Goal: Find specific page/section: Find specific page/section

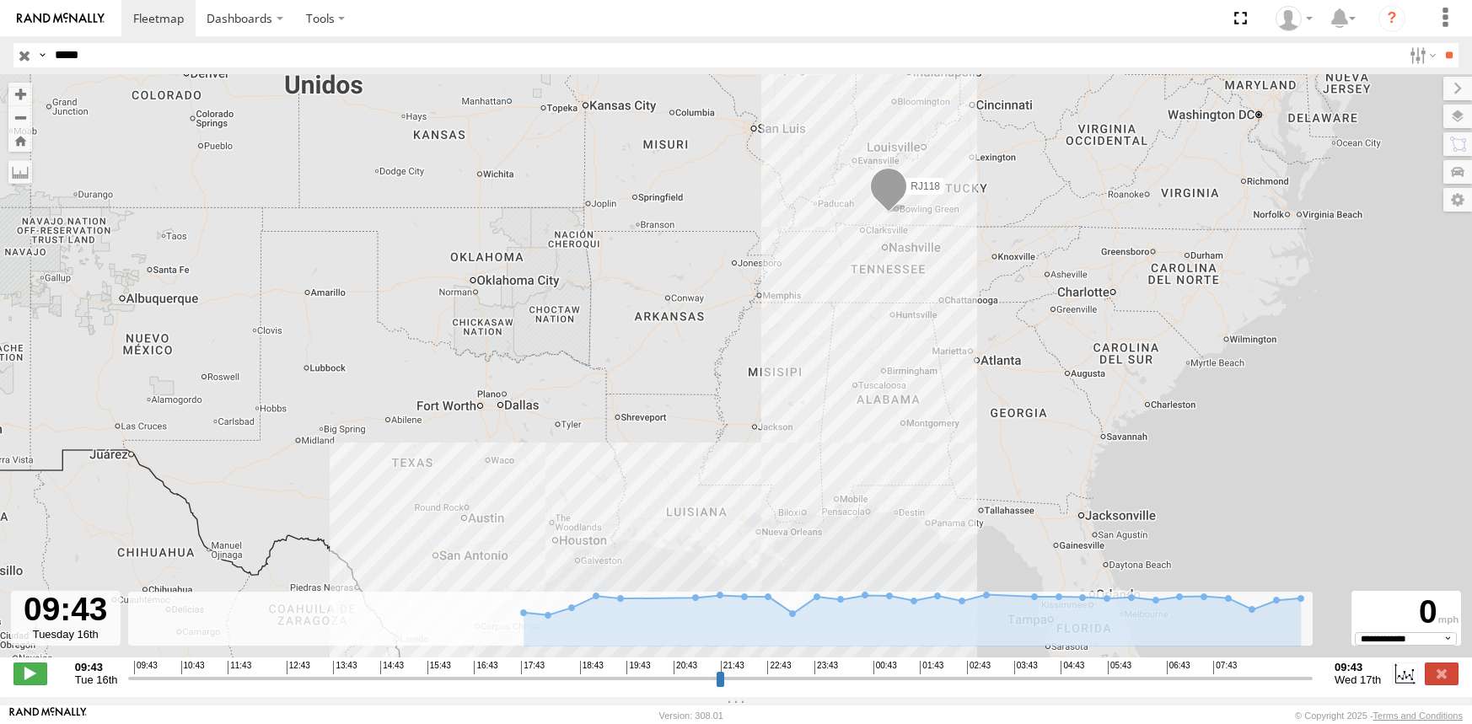
select select "**********"
click at [268, 57] on input "*****" at bounding box center [725, 55] width 1354 height 24
type input "*****"
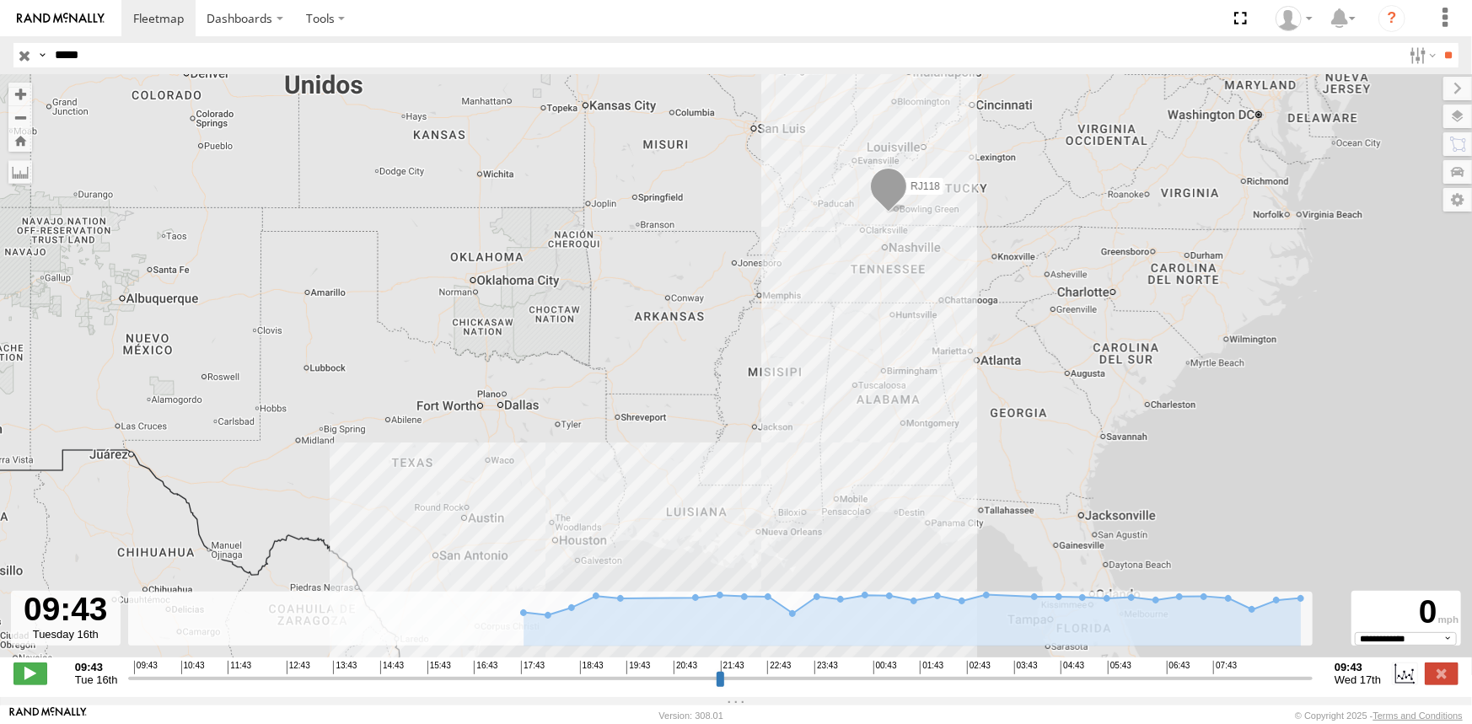
click at [1440, 43] on input "**" at bounding box center [1449, 55] width 19 height 24
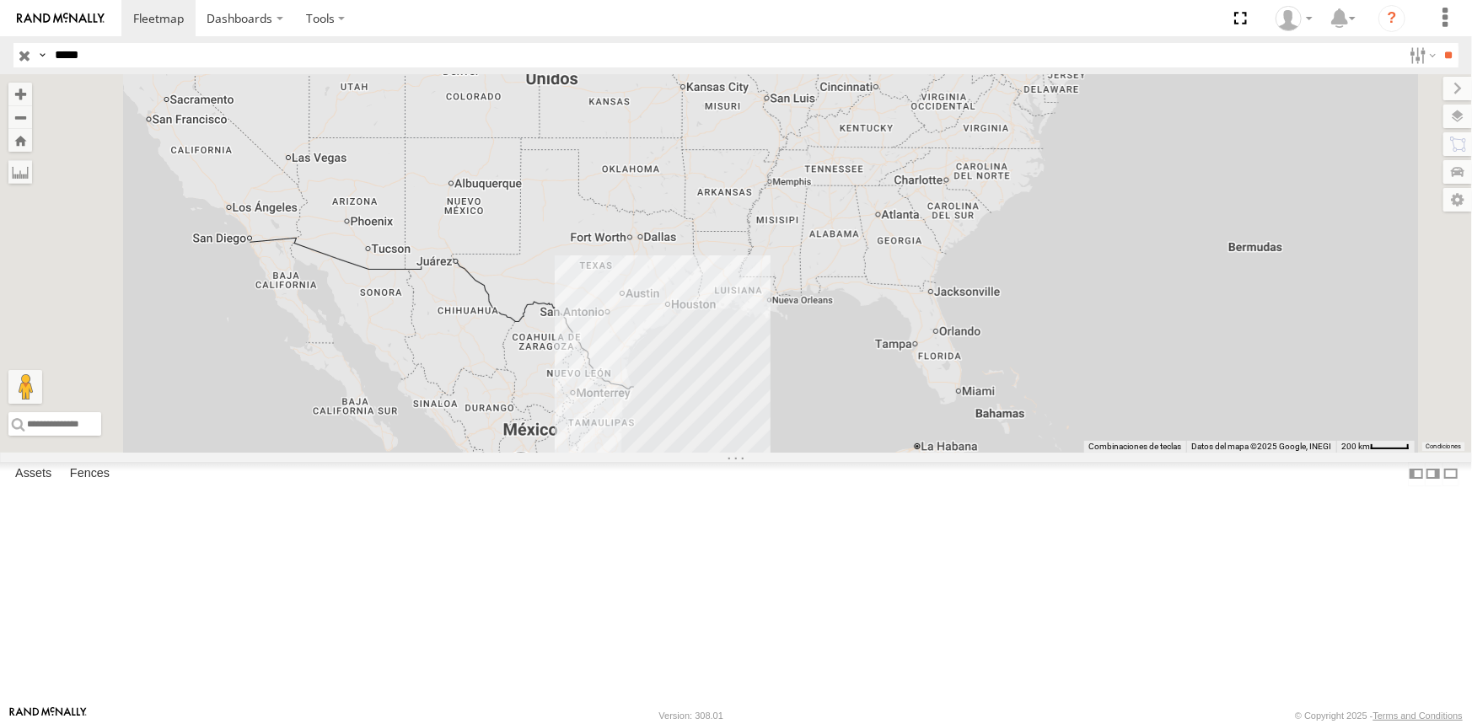
click at [0, 0] on div at bounding box center [0, 0] width 0 height 0
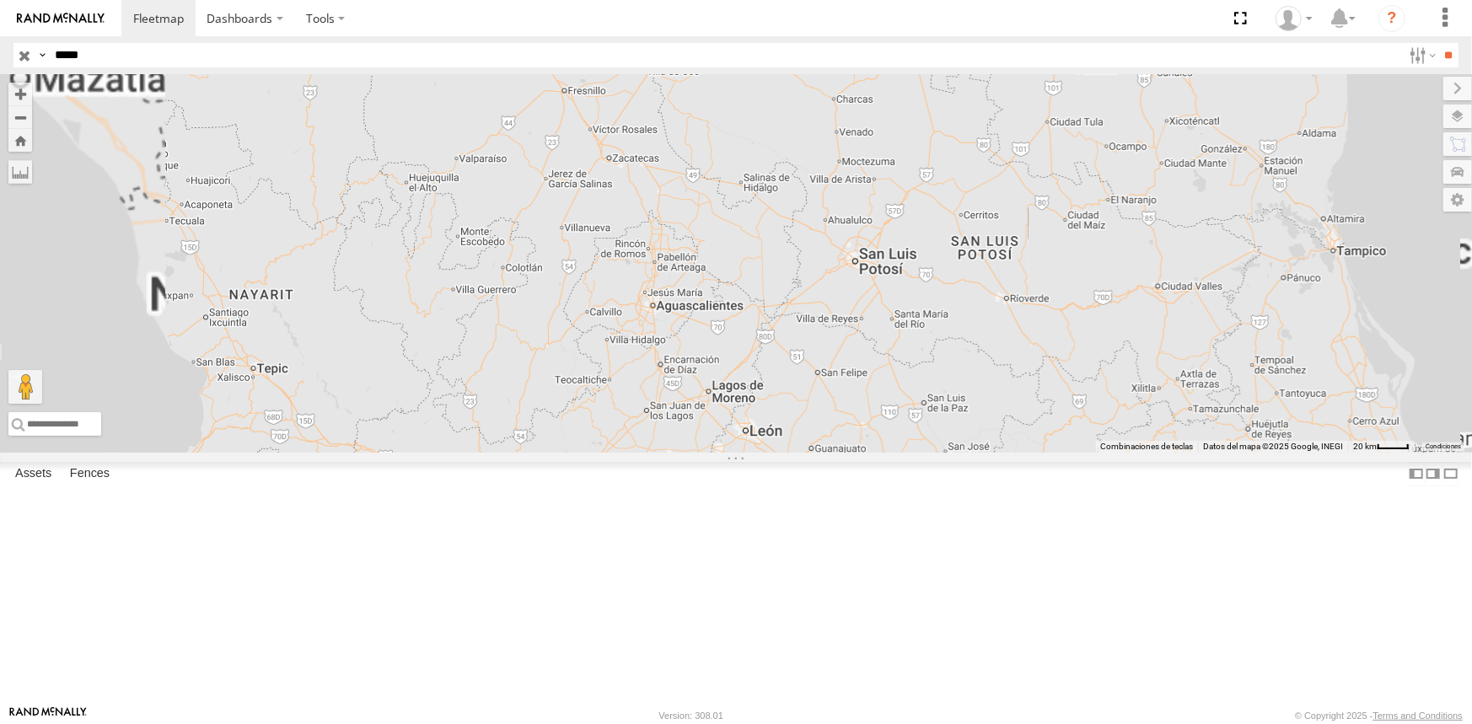
drag, startPoint x: 817, startPoint y: 579, endPoint x: 837, endPoint y: 432, distance: 148.0
click at [836, 432] on div "RJ088" at bounding box center [736, 263] width 1472 height 379
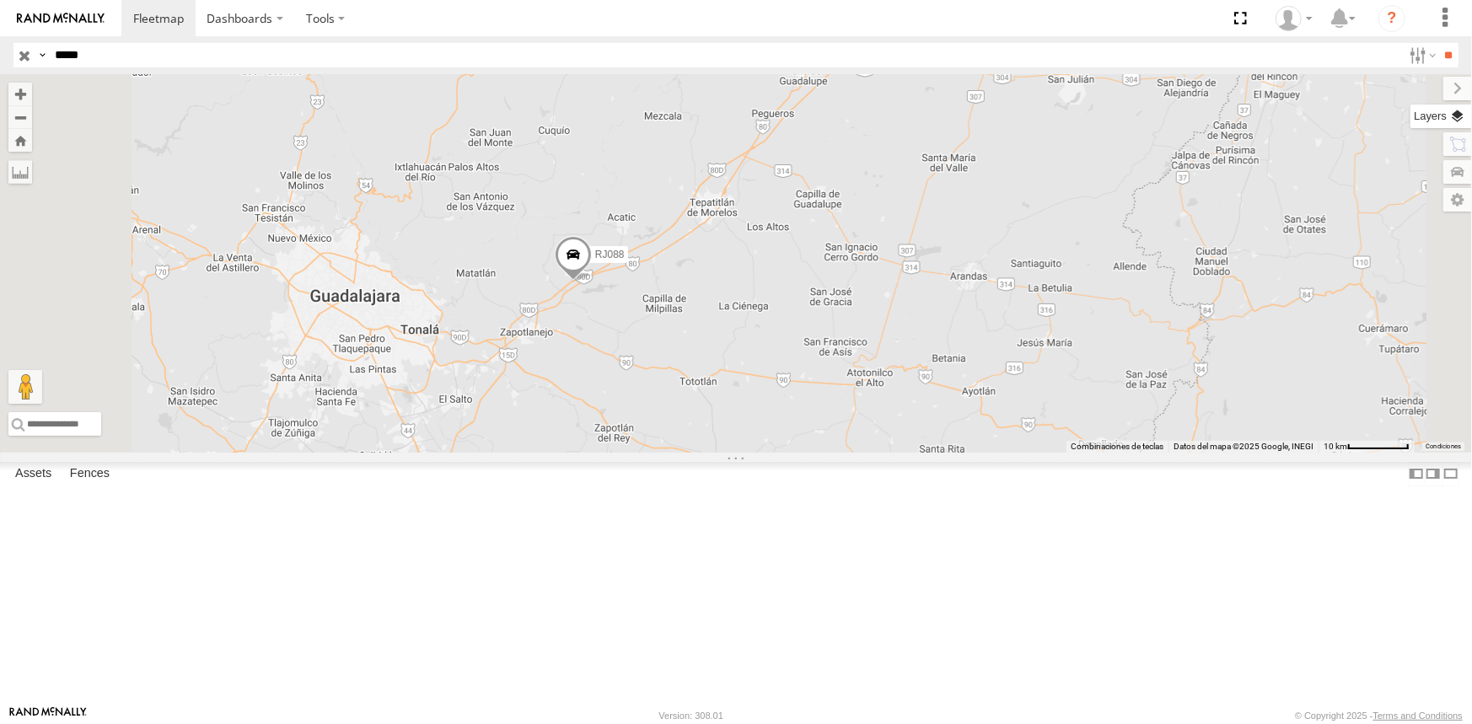
click at [1452, 126] on label at bounding box center [1442, 117] width 62 height 24
click at [0, 0] on label at bounding box center [0, 0] width 0 height 0
click at [0, 0] on span "Satellite + Roadmap" at bounding box center [0, 0] width 0 height 0
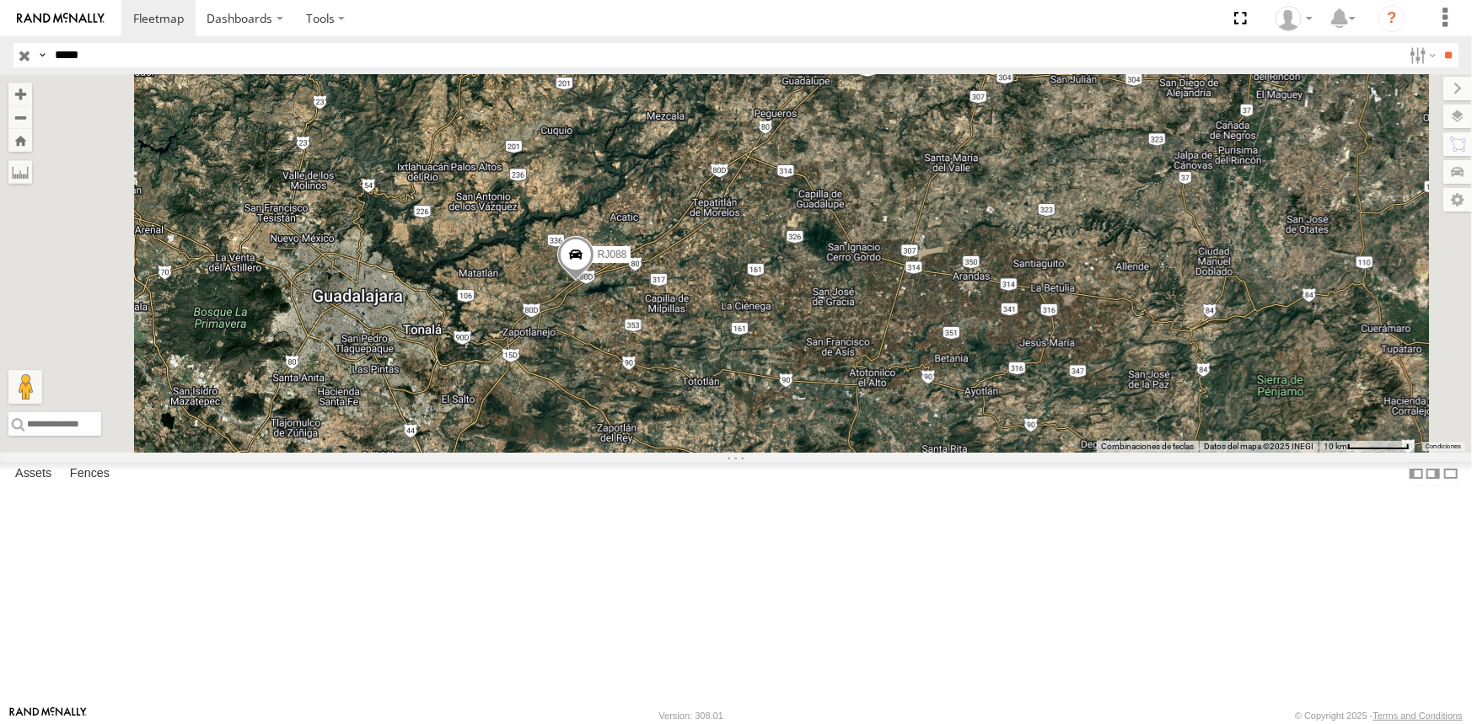
drag, startPoint x: 842, startPoint y: 417, endPoint x: 939, endPoint y: 370, distance: 107.9
click at [939, 370] on div "RJ088" at bounding box center [736, 263] width 1472 height 379
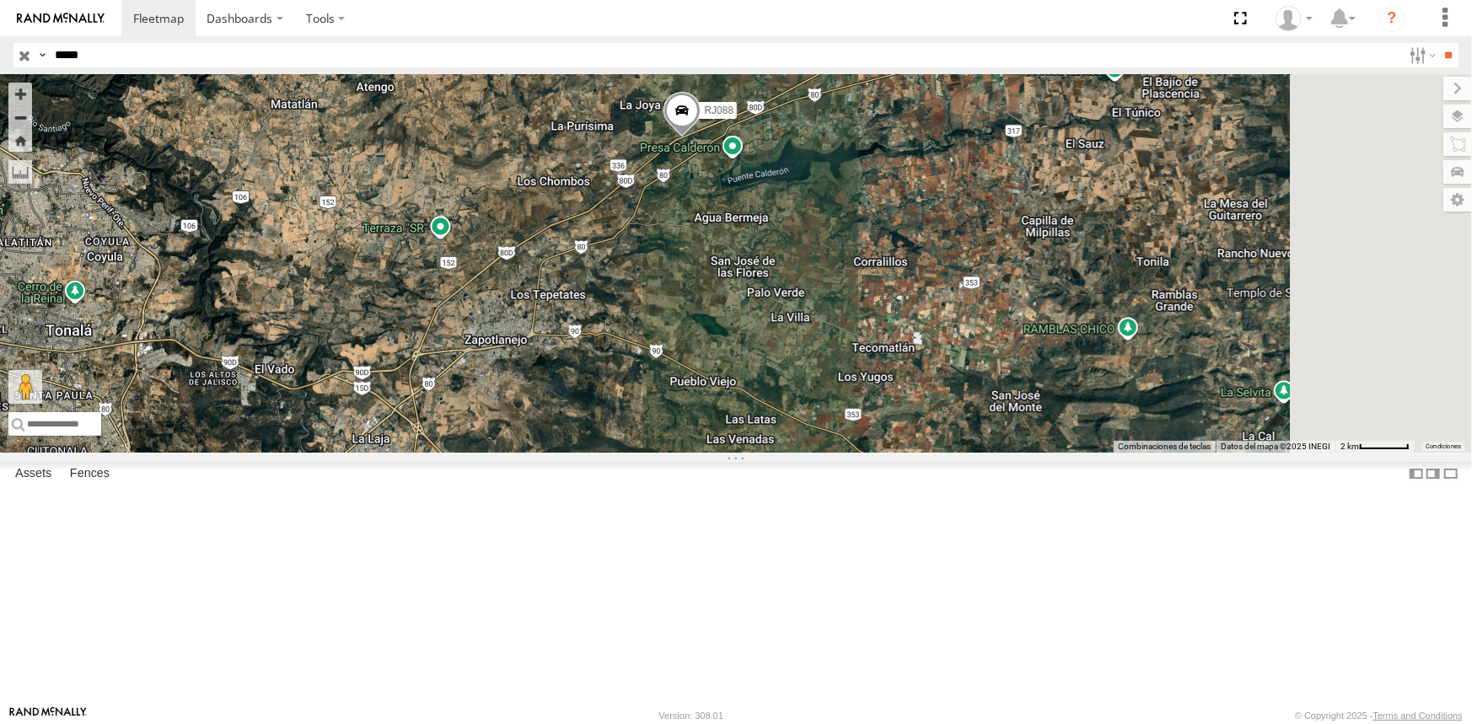
click at [0, 0] on label at bounding box center [0, 0] width 0 height 0
click at [0, 0] on span "Traffic" at bounding box center [0, 0] width 0 height 0
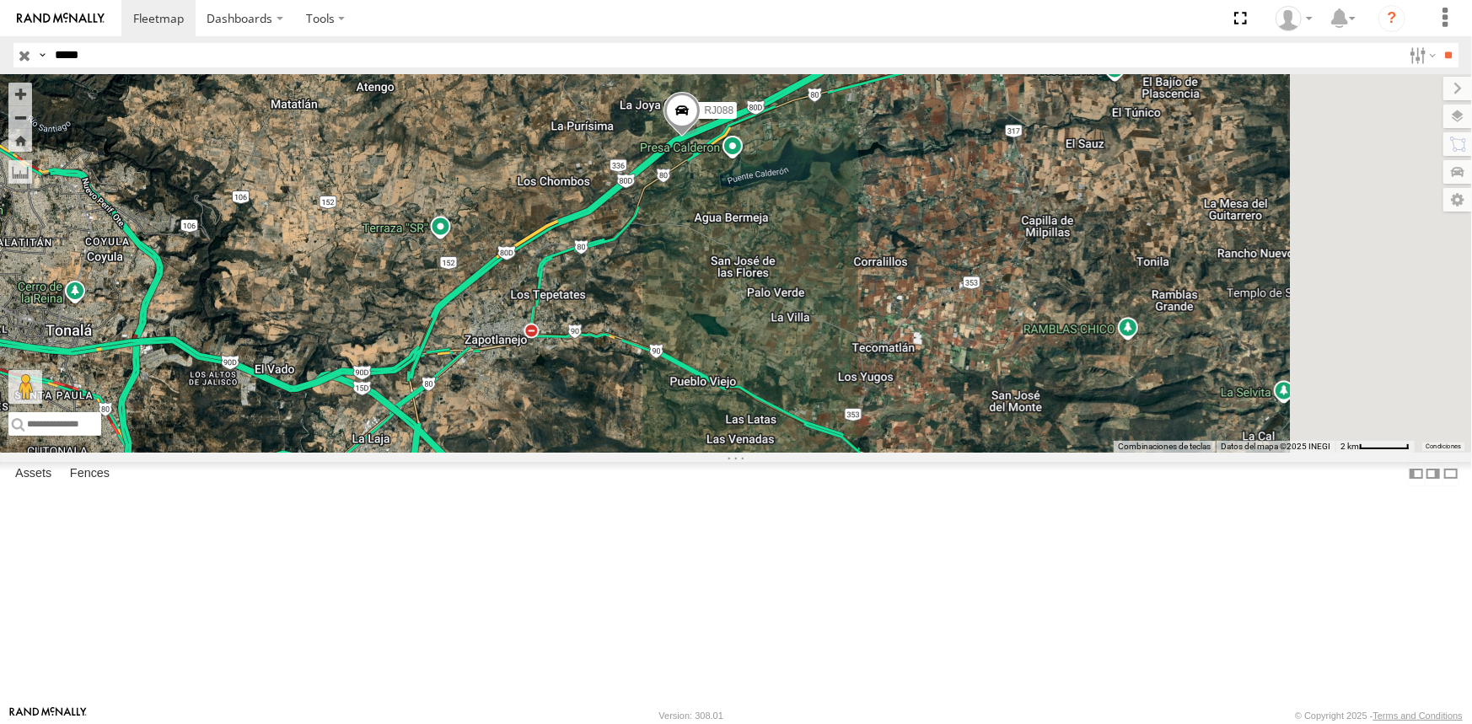
click at [913, 323] on div "RJ088" at bounding box center [736, 263] width 1472 height 379
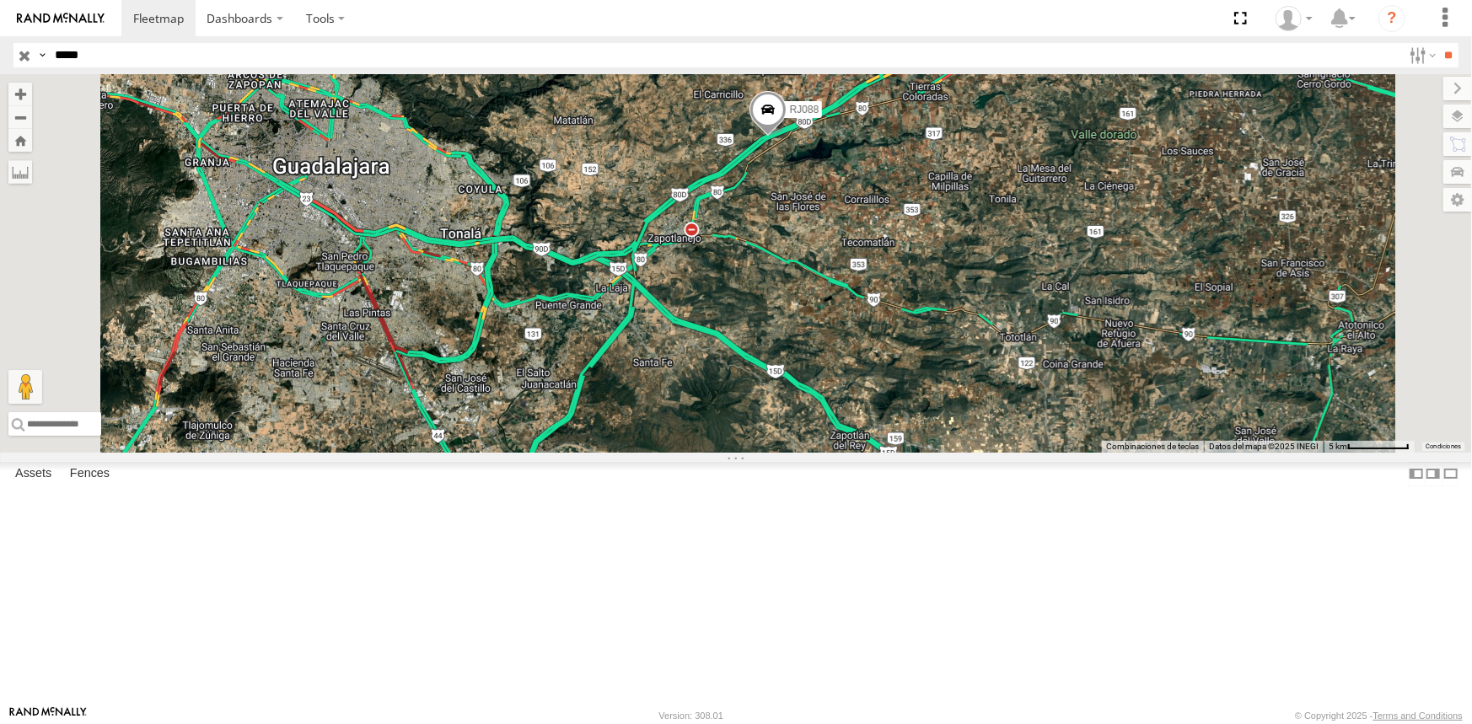
drag, startPoint x: 853, startPoint y: 433, endPoint x: 933, endPoint y: 401, distance: 85.5
click at [933, 401] on div "RJ088" at bounding box center [736, 263] width 1472 height 379
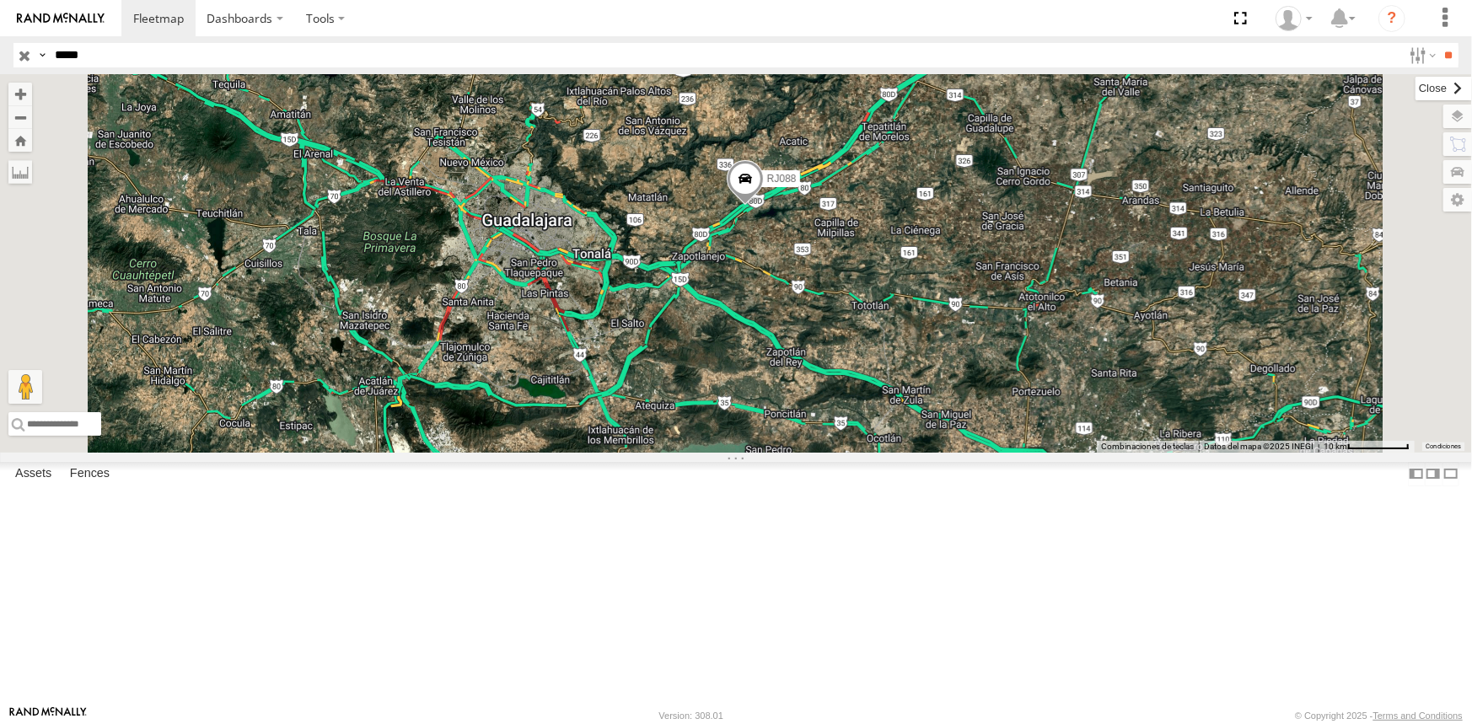
click at [1416, 84] on label at bounding box center [1444, 89] width 57 height 24
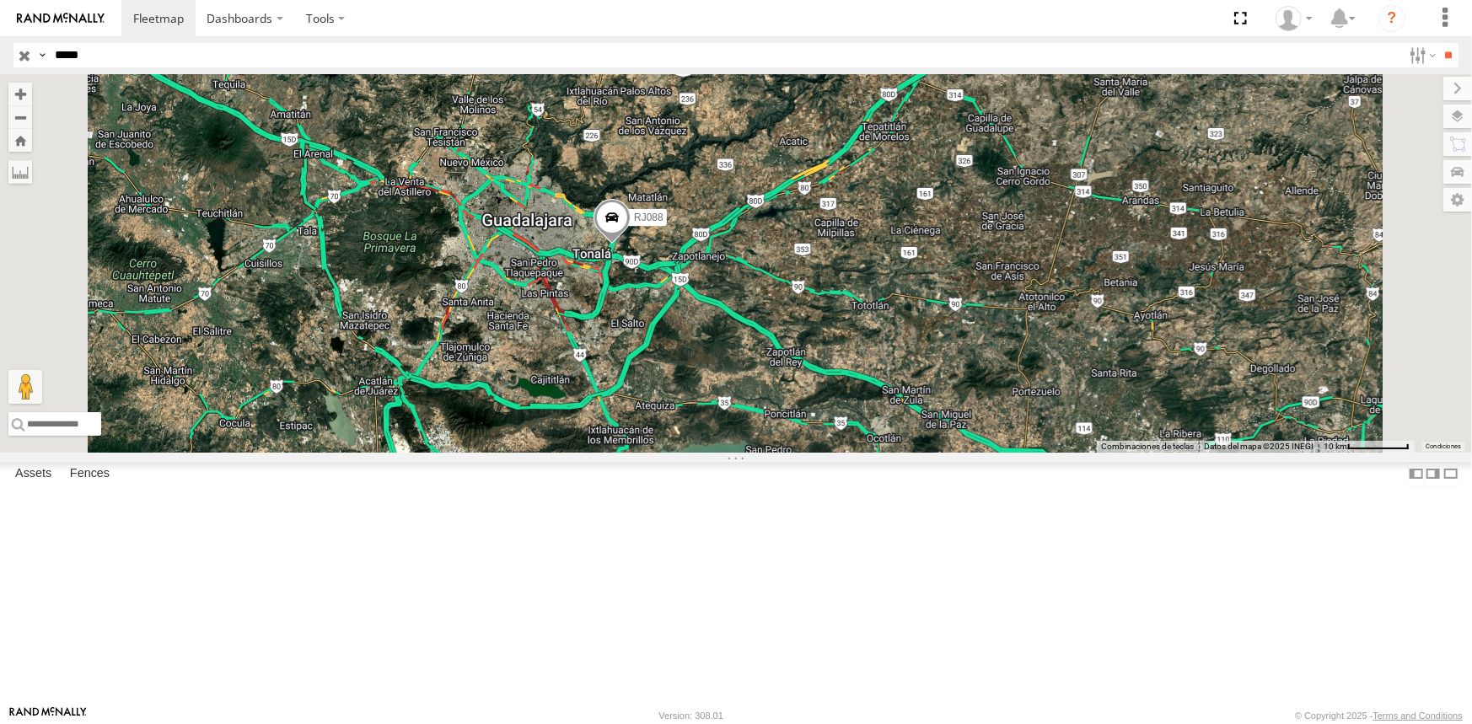
click at [631, 245] on span at bounding box center [612, 222] width 37 height 46
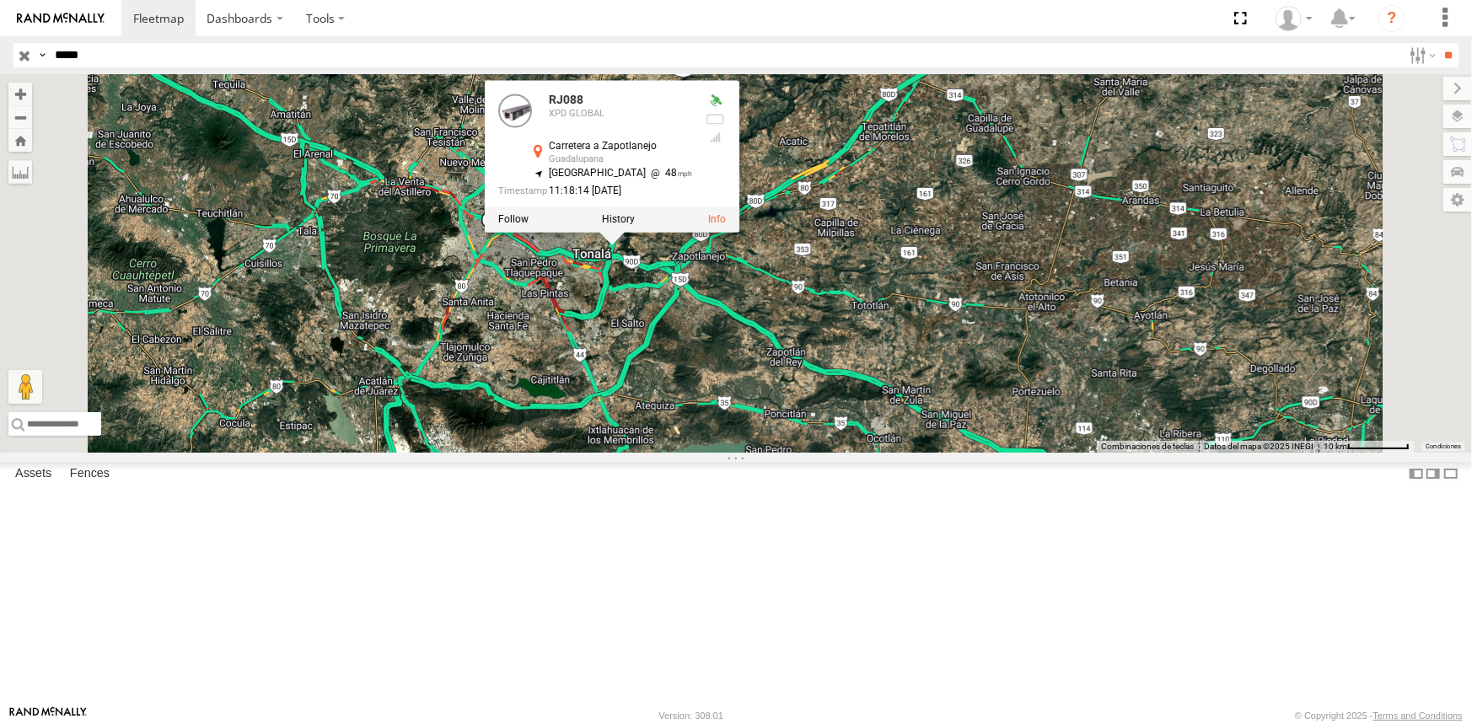
click at [991, 243] on div "RJ088 RJ088 XPD GLOBAL Carretera a Zapotlanejo Guadalupana 20.63752 , -103.2083…" at bounding box center [736, 263] width 1472 height 379
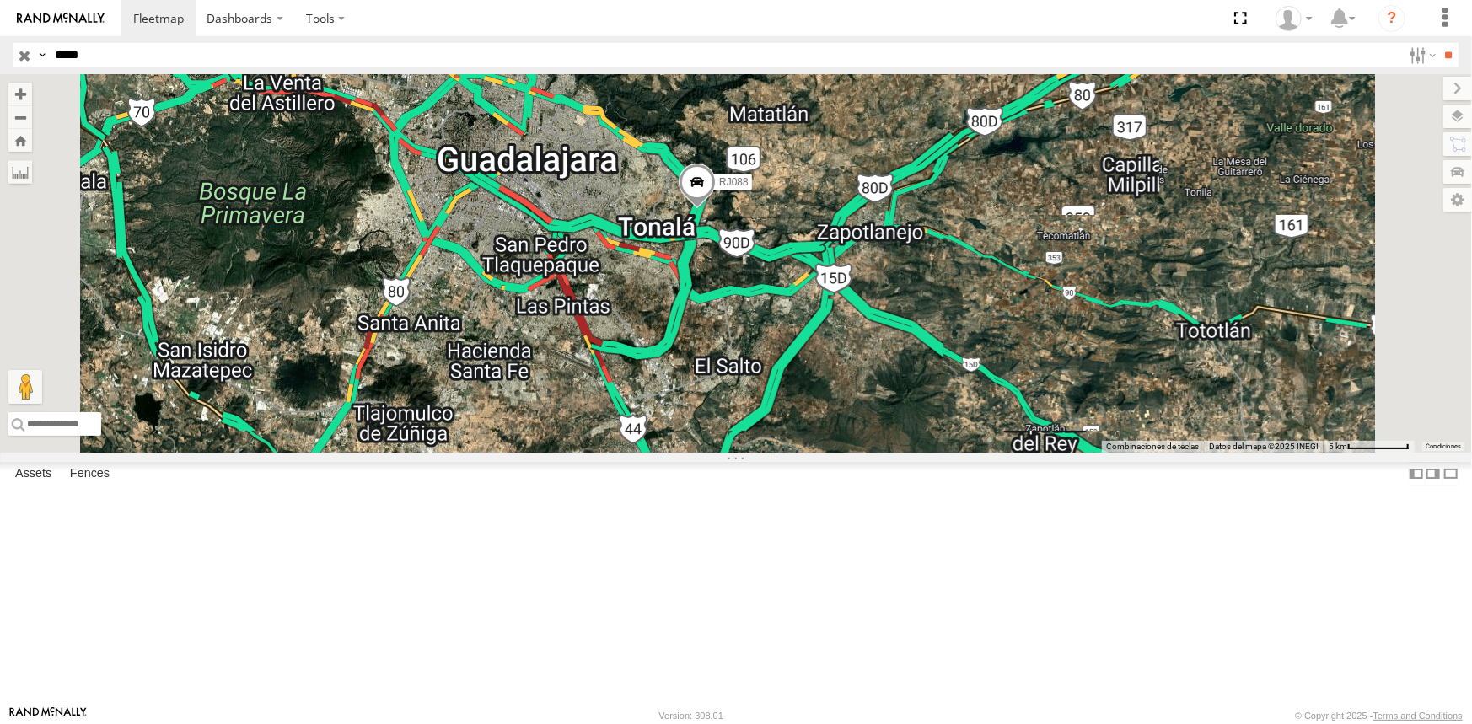
click at [892, 407] on div "RJ088" at bounding box center [736, 263] width 1472 height 379
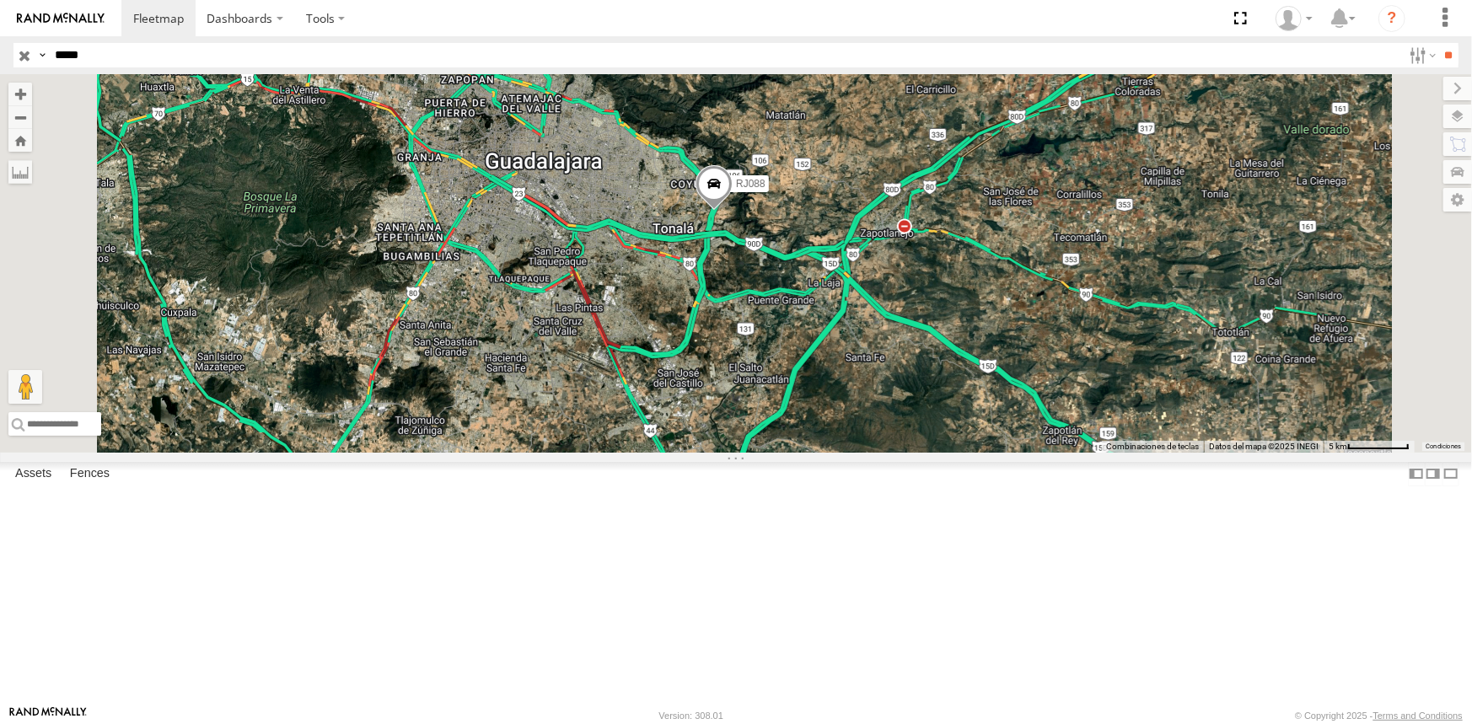
click at [875, 406] on div "RJ088" at bounding box center [736, 263] width 1472 height 379
drag, startPoint x: 875, startPoint y: 406, endPoint x: 890, endPoint y: 420, distance: 20.3
click at [890, 420] on div "RJ088" at bounding box center [736, 263] width 1472 height 379
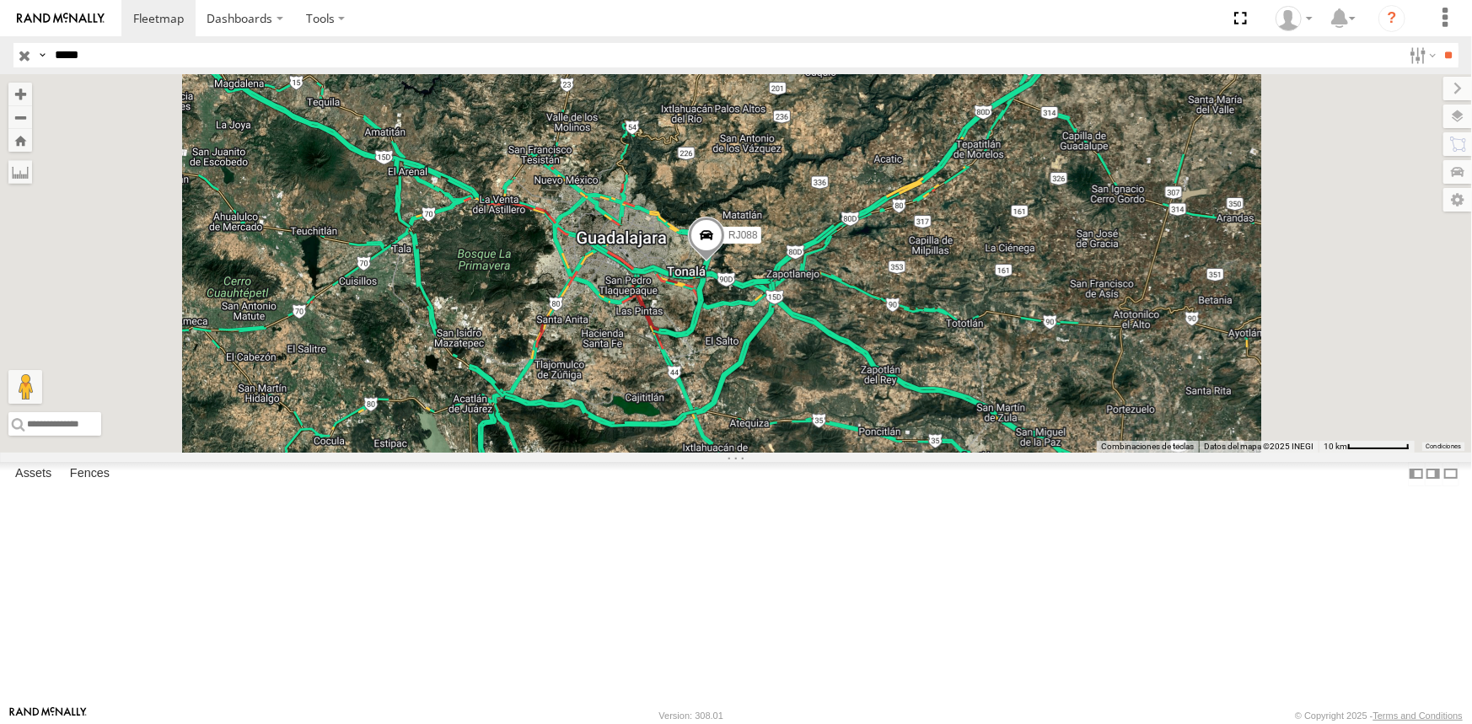
click at [725, 262] on span at bounding box center [706, 240] width 37 height 46
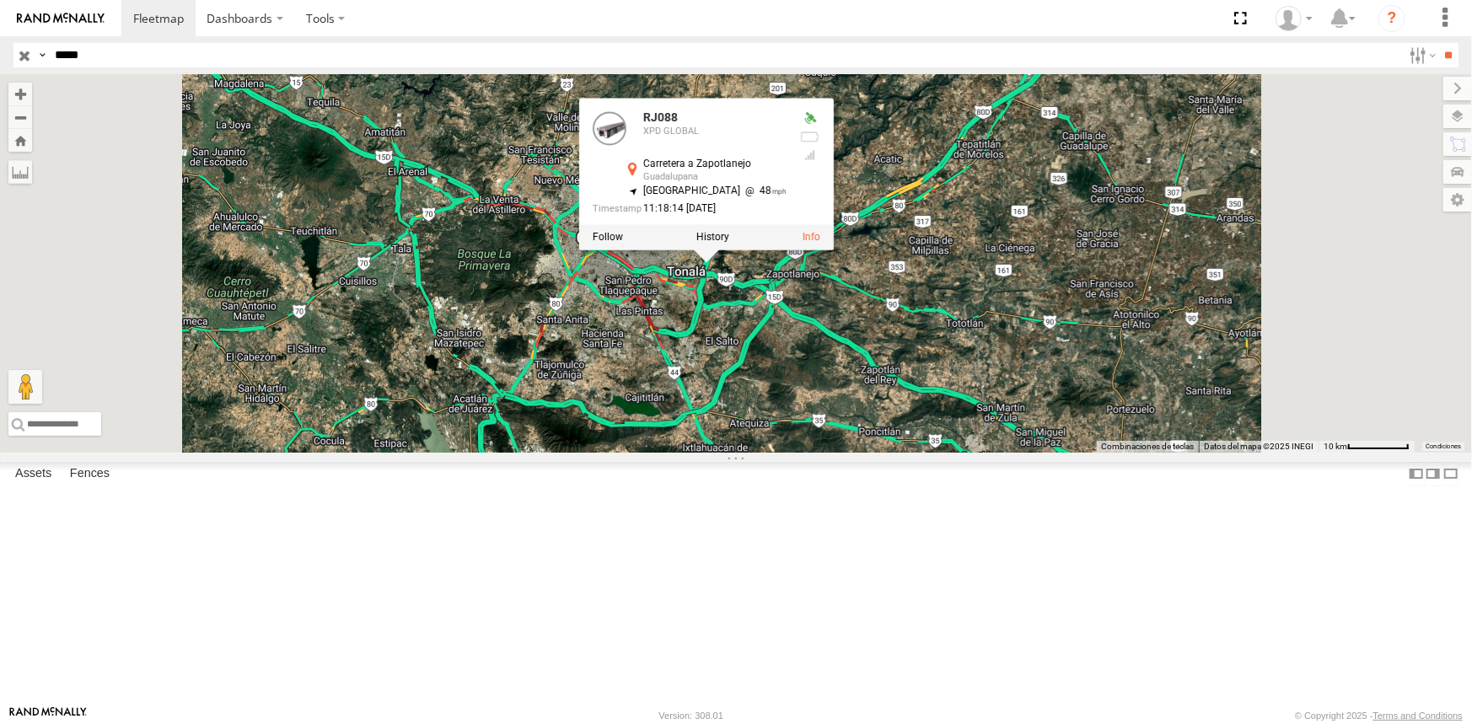
click at [869, 422] on div "RJ088 RJ088 XPD GLOBAL Carretera a Zapotlanejo Guadalupana 20.63752 , -103.2083…" at bounding box center [736, 263] width 1472 height 379
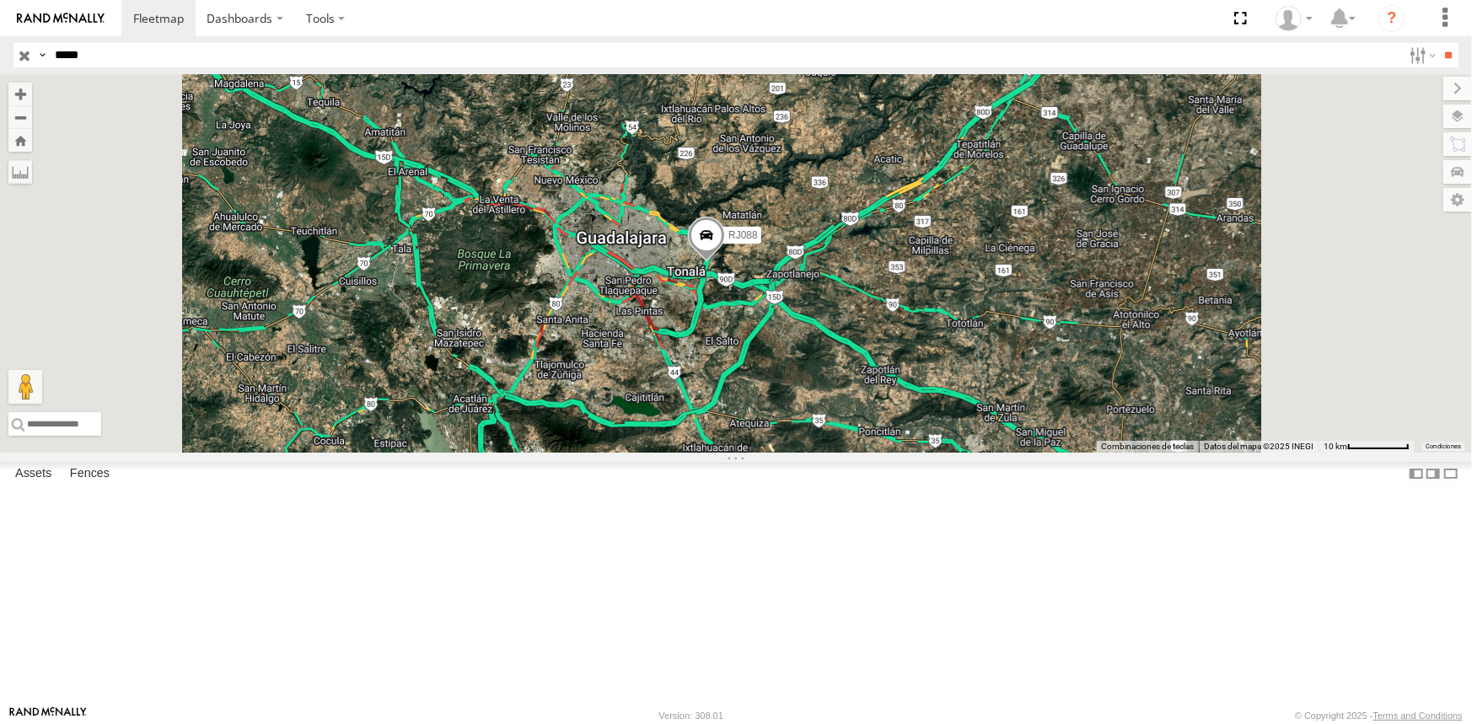
click at [725, 262] on span at bounding box center [706, 240] width 37 height 46
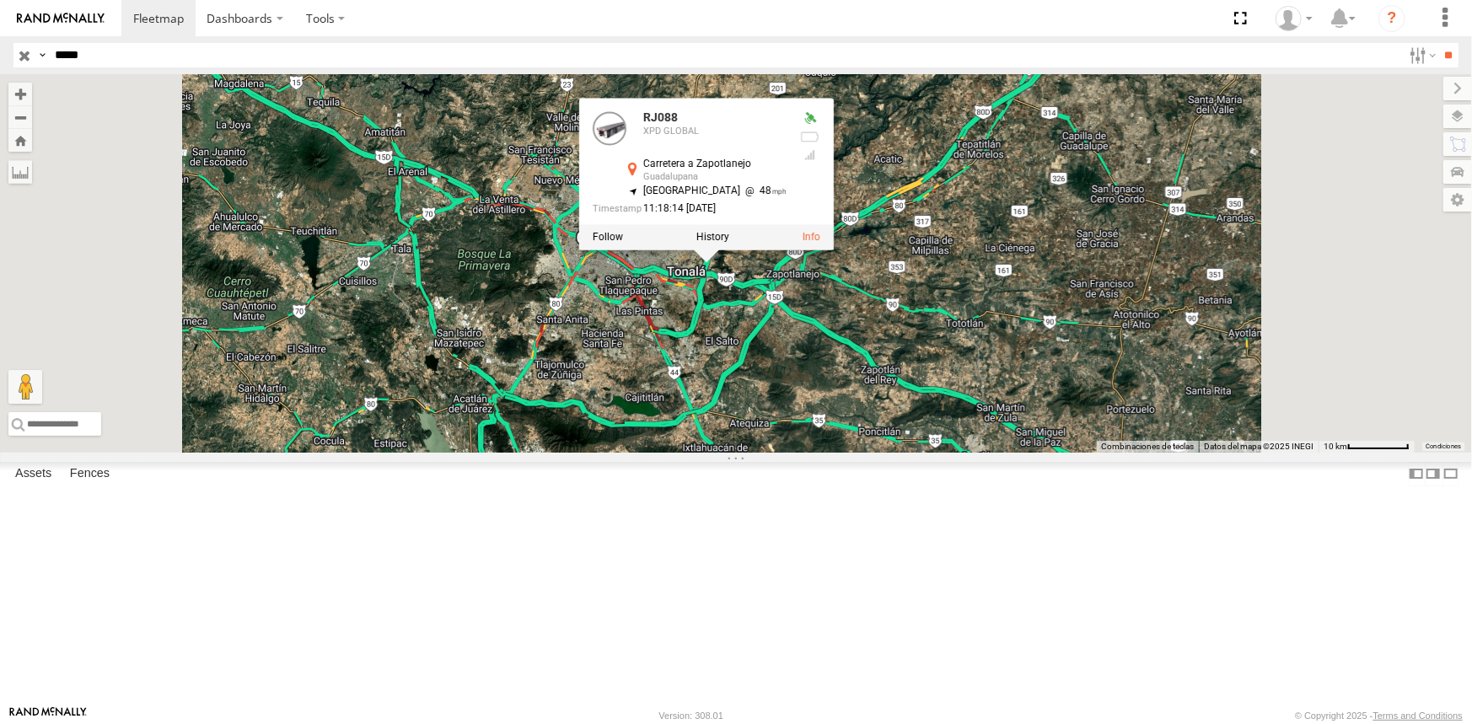
click at [787, 170] on div "Carretera a Zapotlanejo" at bounding box center [714, 164] width 143 height 11
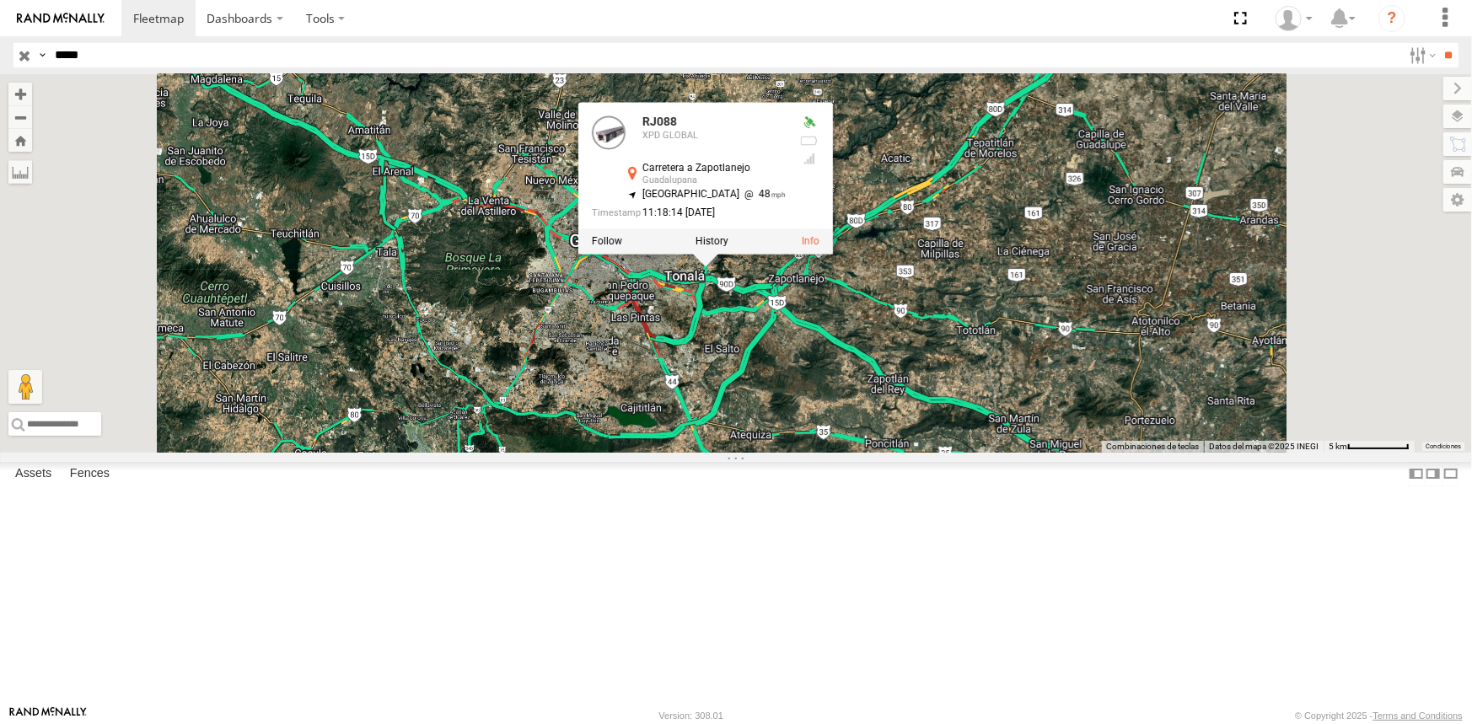
click at [786, 156] on div "RJ088 XPD GLOBAL" at bounding box center [714, 136] width 143 height 40
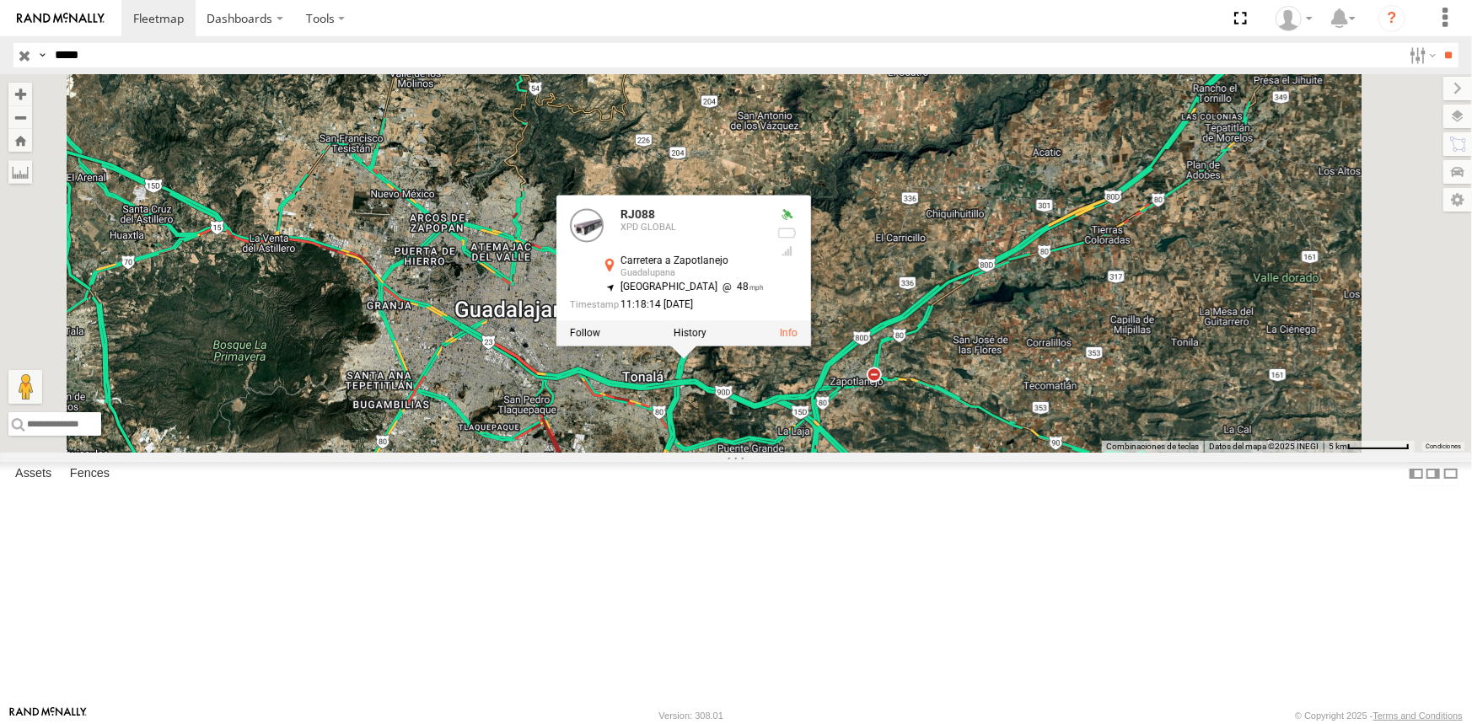
click at [764, 266] on div "Carretera a Zapotlanejo" at bounding box center [692, 261] width 143 height 11
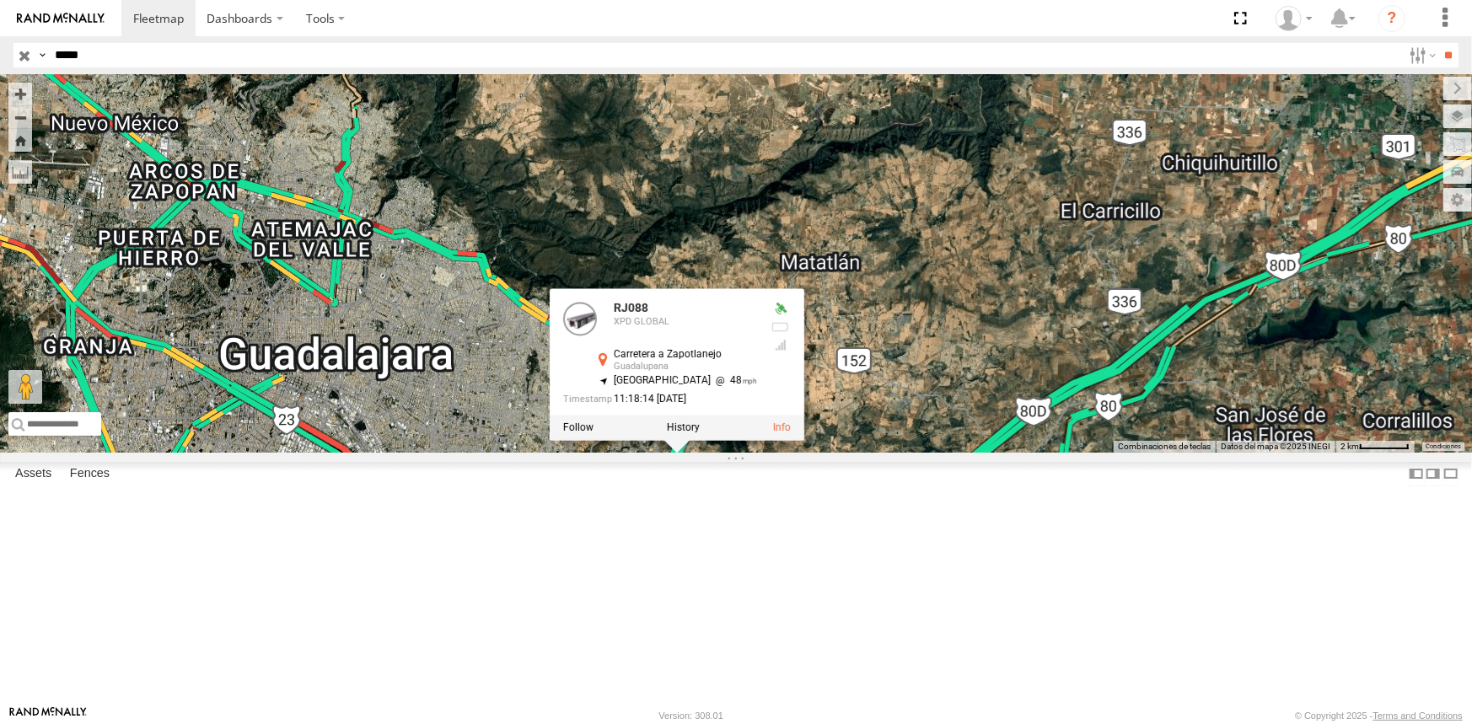
click at [757, 361] on div "Carretera a Zapotlanejo" at bounding box center [685, 355] width 143 height 11
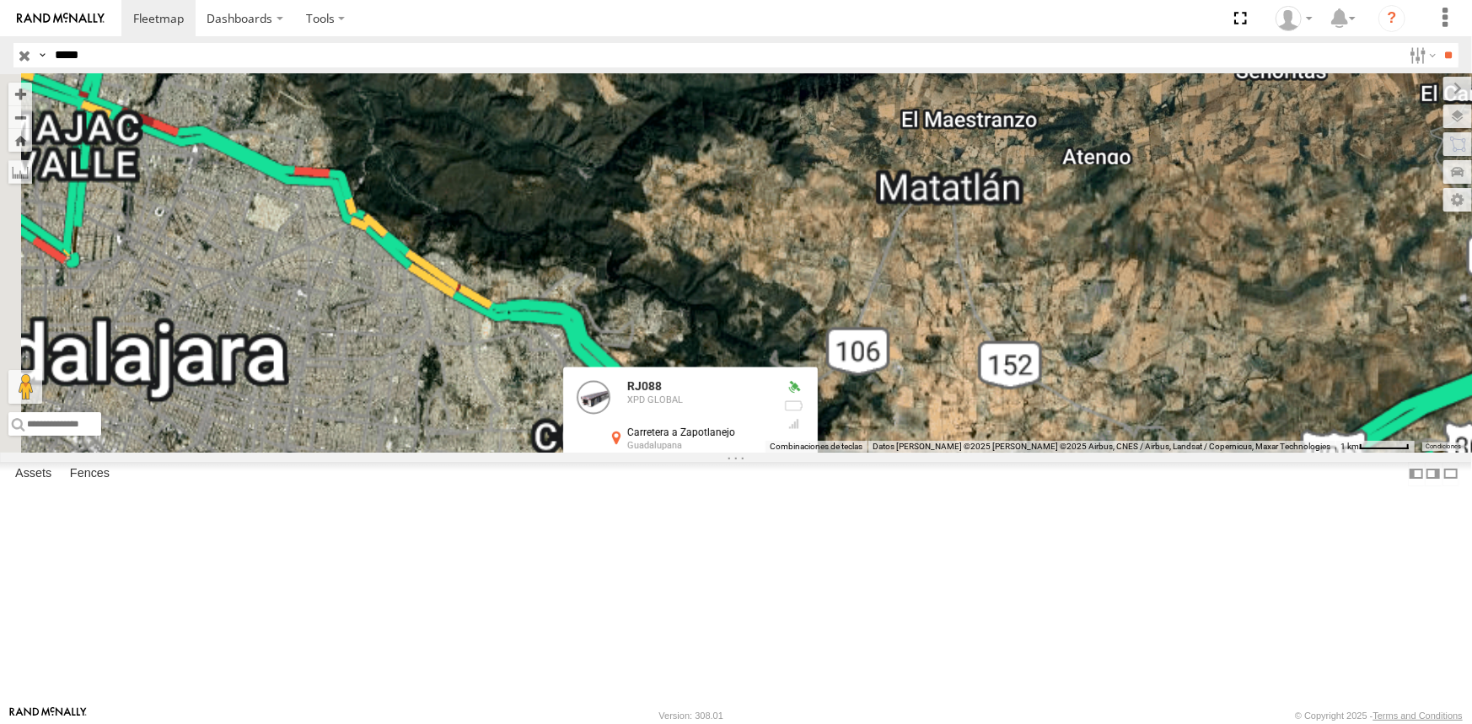
click at [872, 453] on div "RJ088 RJ088 XPD GLOBAL Carretera a Zapotlanejo Guadalupana 20.63752 , -103.2083…" at bounding box center [736, 263] width 1472 height 379
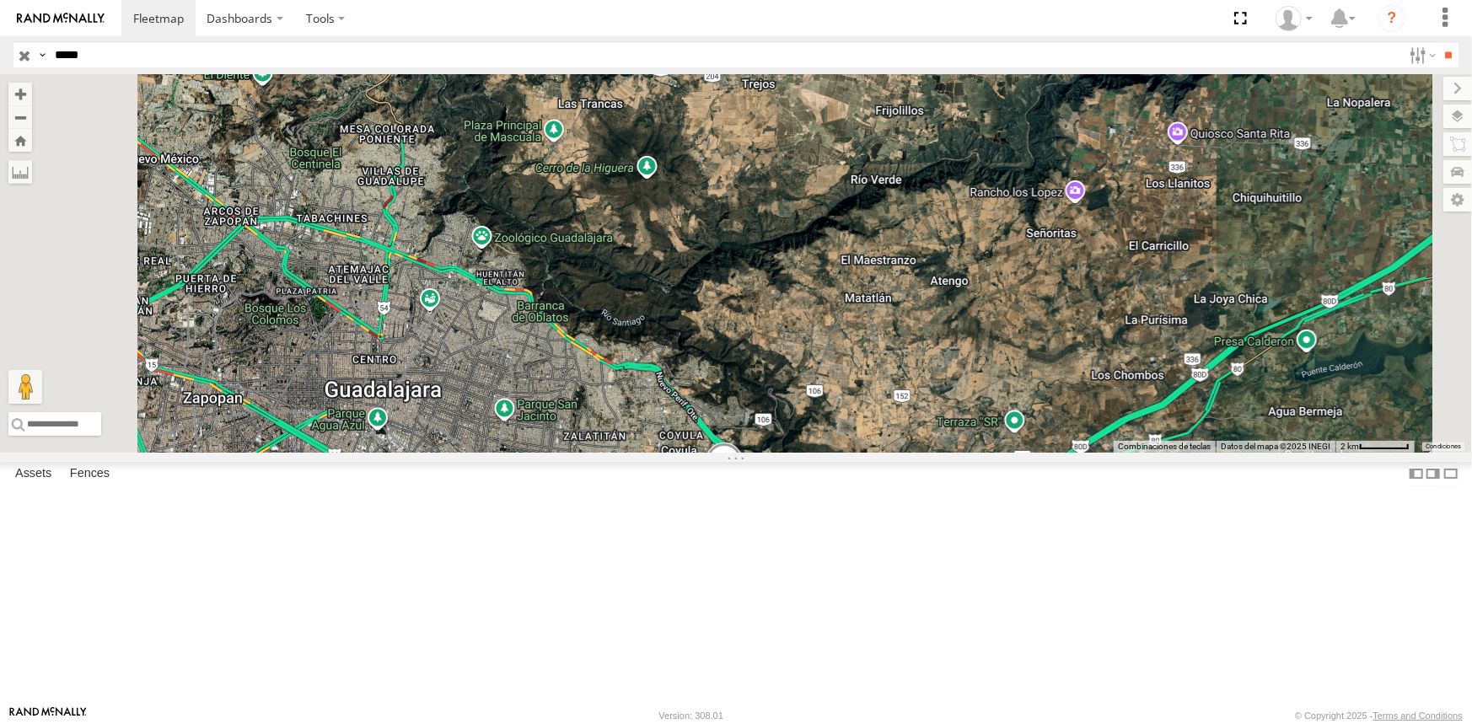
click at [743, 488] on span at bounding box center [724, 466] width 37 height 46
